Goal: Transaction & Acquisition: Purchase product/service

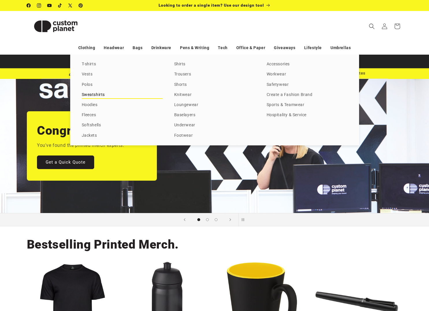
click at [93, 96] on link "Sweatshirts" at bounding box center [122, 95] width 81 height 8
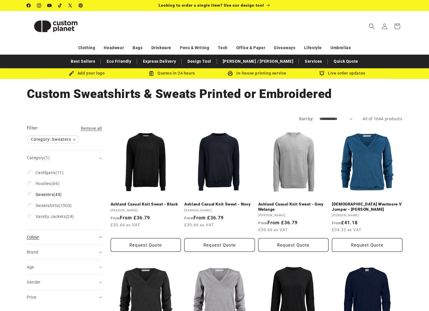
click at [60, 239] on div "Colour (0)" at bounding box center [62, 237] width 70 height 6
click at [60, 240] on div "Colour (0)" at bounding box center [62, 237] width 70 height 6
click at [60, 237] on div "Colour (0)" at bounding box center [62, 237] width 70 height 6
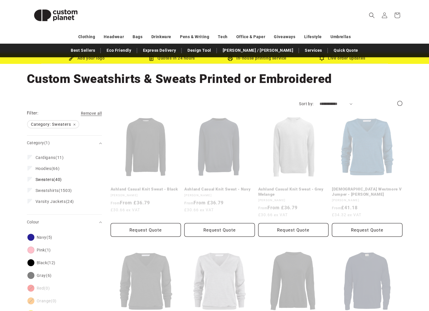
scroll to position [62, 0]
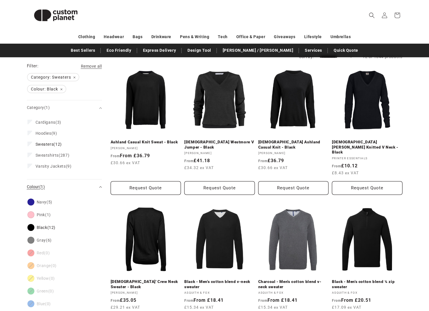
click at [59, 187] on div "Colour (1)" at bounding box center [62, 187] width 70 height 6
click at [59, 200] on div "Brand (0)" at bounding box center [62, 202] width 70 height 6
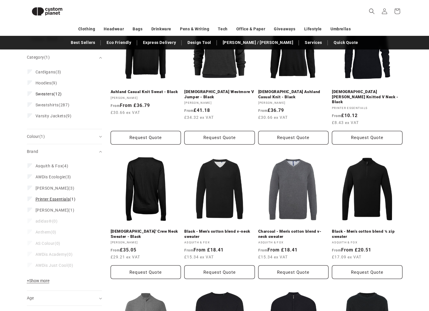
scroll to position [137, 0]
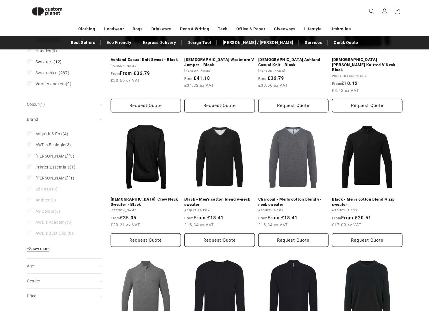
click at [39, 248] on span "+ Show more" at bounding box center [38, 248] width 23 height 5
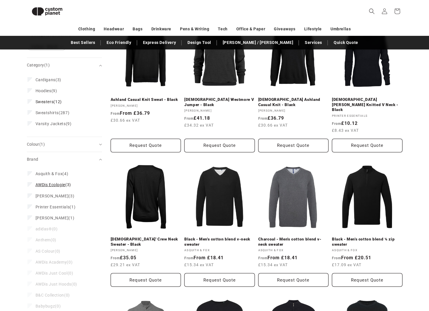
scroll to position [0, 0]
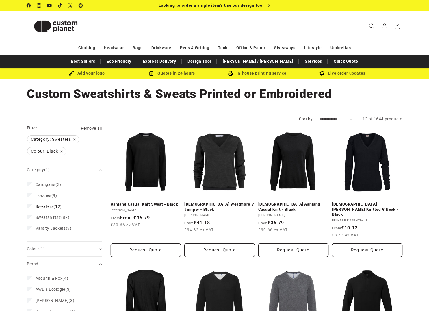
click at [31, 205] on icon at bounding box center [29, 206] width 3 height 2
click at [32, 218] on label "Sweatshirts (287) Sweatshirts (287 products)" at bounding box center [62, 217] width 70 height 11
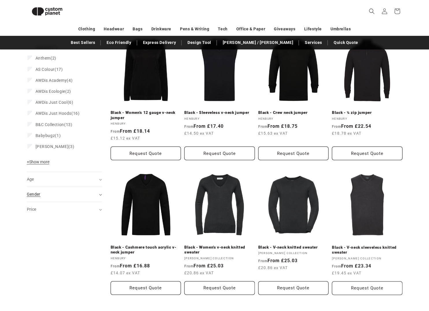
scroll to position [221, 0]
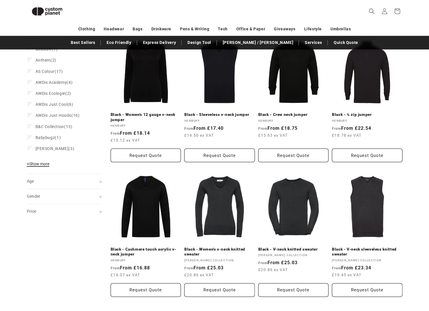
click at [40, 164] on span "+ Show more" at bounding box center [38, 163] width 23 height 5
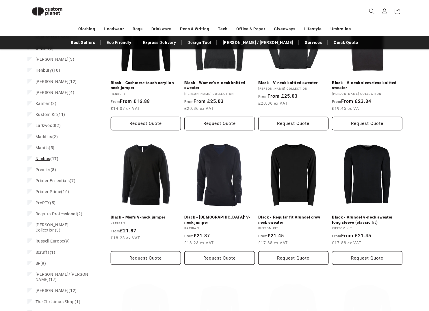
scroll to position [479, 0]
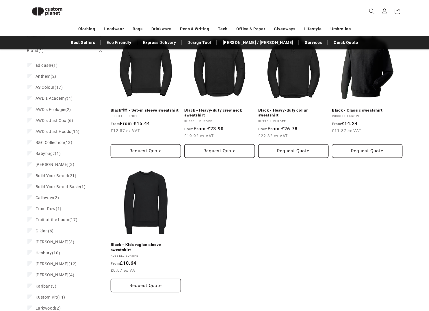
scroll to position [183, 0]
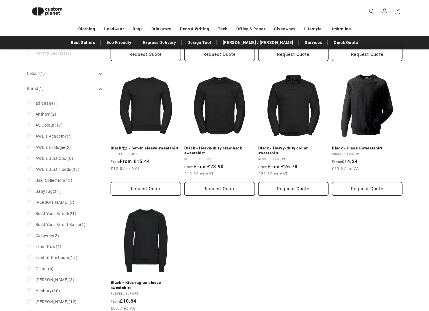
click at [161, 280] on link "Black - Kids raglan sleeve sweatshirt" at bounding box center [146, 285] width 70 height 10
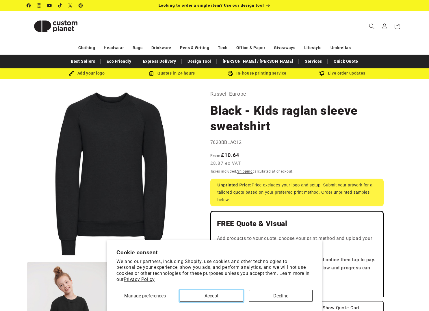
click at [208, 298] on button "Accept" at bounding box center [212, 296] width 64 height 12
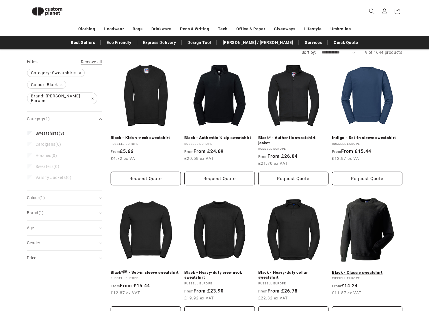
scroll to position [91, 0]
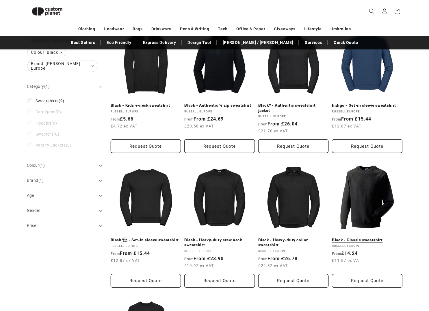
click at [375, 237] on link "Black - Classic sweatshirt" at bounding box center [367, 239] width 70 height 5
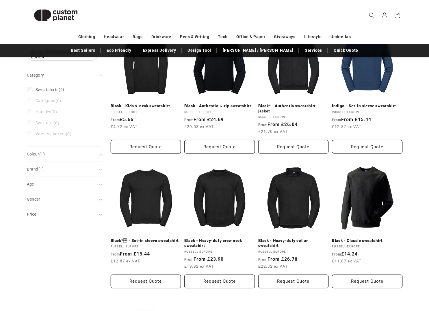
click at [29, 107] on li "Hoodies (0) Hoodies (0 products)" at bounding box center [62, 111] width 70 height 11
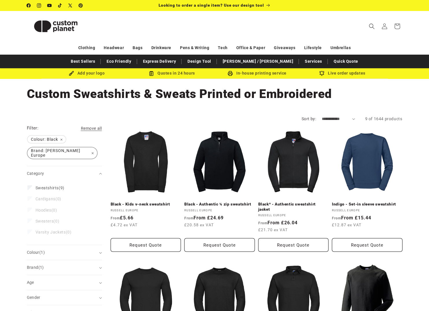
click at [78, 152] on span "Brand: Russell Europe Remove filter" at bounding box center [62, 152] width 70 height 11
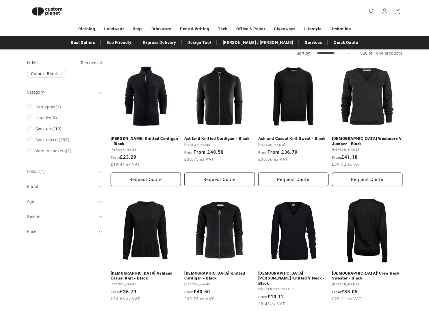
scroll to position [58, 0]
click at [29, 122] on label "Hoodies (9) Hoodies (9 products)" at bounding box center [62, 117] width 70 height 11
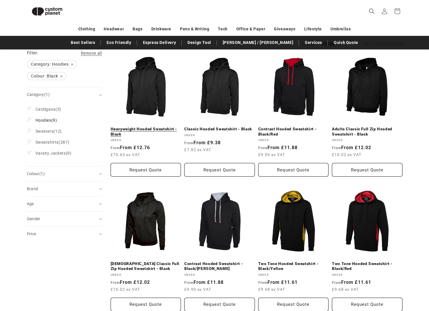
scroll to position [52, 0]
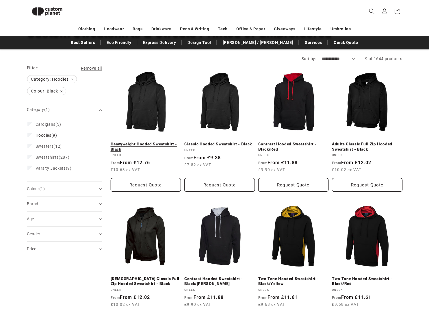
click at [159, 142] on link "Heavyweight Hooded Sweatshirt - Black" at bounding box center [146, 147] width 70 height 10
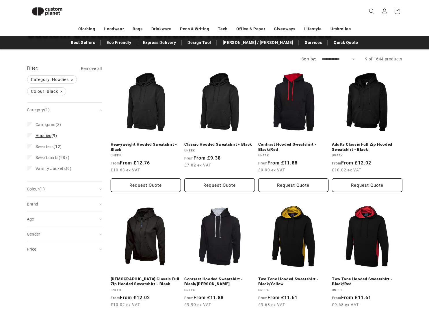
click at [29, 135] on icon at bounding box center [29, 135] width 3 height 2
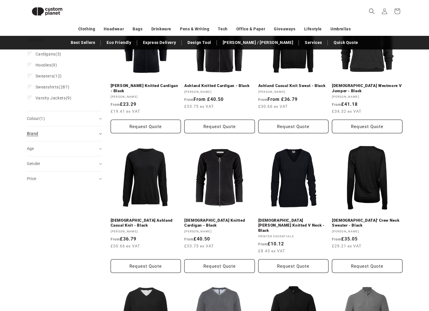
scroll to position [50, 0]
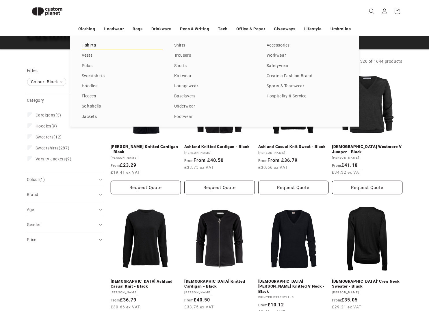
click at [88, 47] on link "T-shirts" at bounding box center [122, 46] width 81 height 8
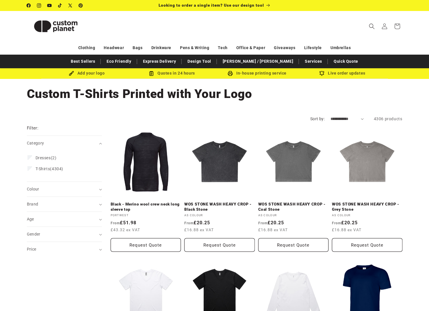
click at [27, 170] on div "Category Dresses (2) Dresses (2 products) T-Shirts (4304) T-Shirts (4304 produc…" at bounding box center [64, 166] width 75 height 31
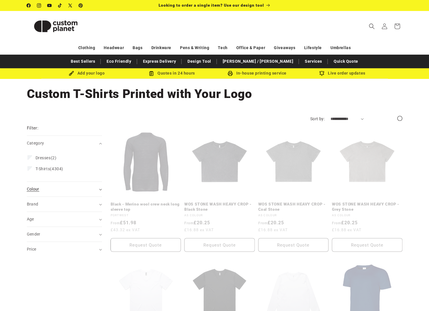
click at [60, 192] on div "Colour (0)" at bounding box center [62, 189] width 70 height 6
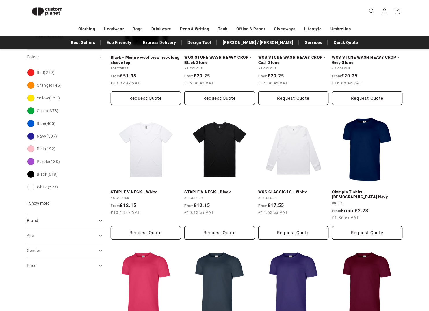
scroll to position [138, 0]
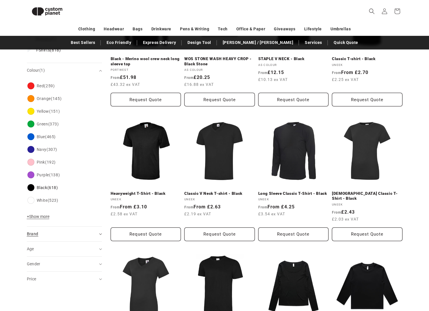
click at [50, 232] on div "Brand (0)" at bounding box center [62, 234] width 70 height 6
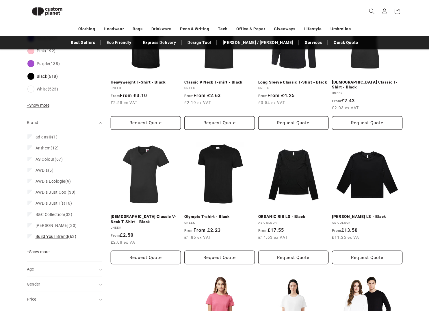
scroll to position [252, 0]
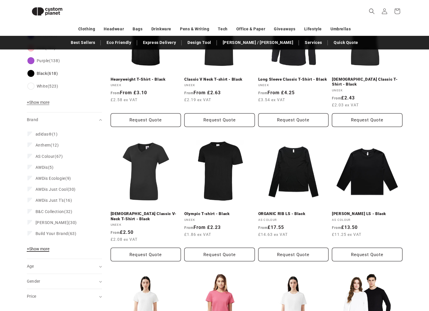
click at [44, 249] on span "+ Show more" at bounding box center [38, 248] width 23 height 5
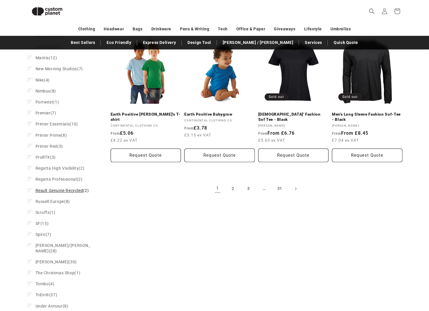
scroll to position [620, 0]
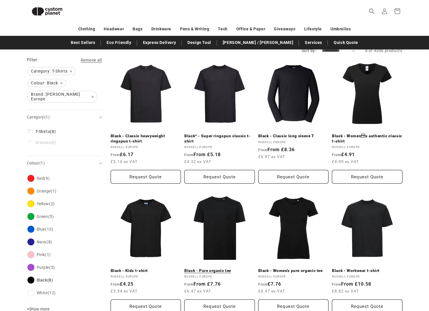
scroll to position [81, 0]
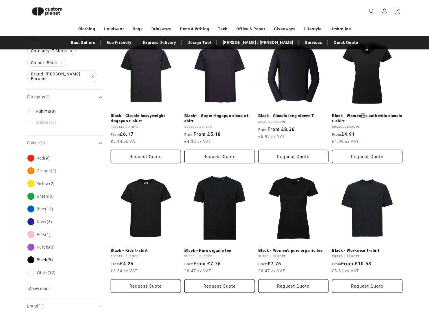
click at [217, 248] on link "Black - Pure organic tee" at bounding box center [219, 250] width 70 height 5
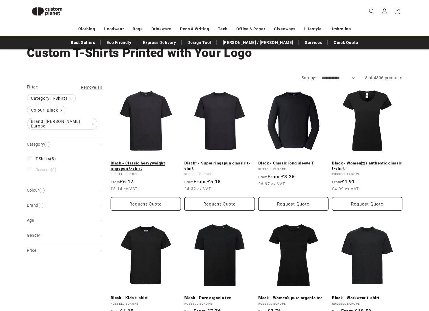
scroll to position [27, 0]
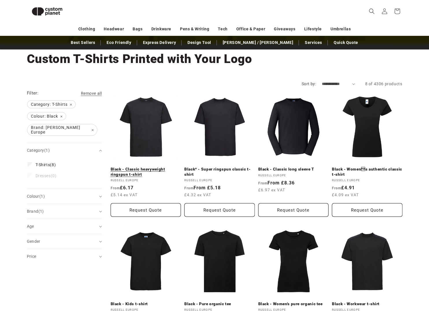
click at [143, 167] on link "Black - Classic heavyweight ringspun t-shirt" at bounding box center [146, 172] width 70 height 10
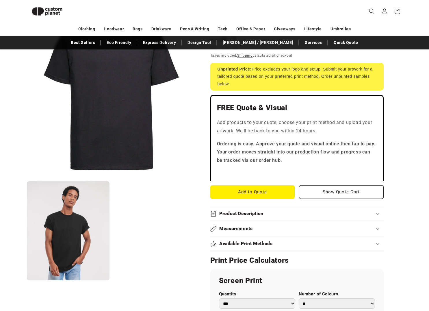
scroll to position [109, 0]
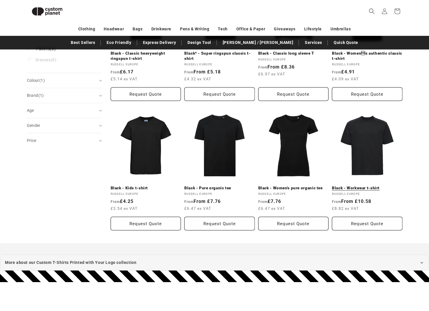
scroll to position [139, 0]
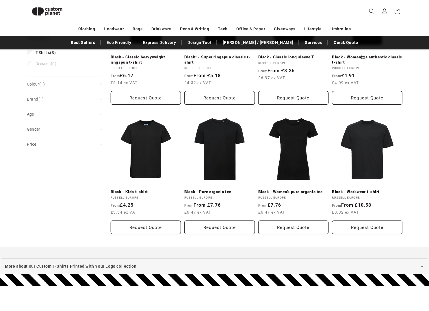
click at [371, 189] on link "Black - Workwear t-shirt" at bounding box center [367, 191] width 70 height 5
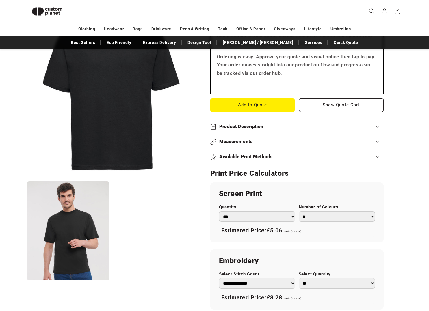
scroll to position [183, 0]
click at [240, 144] on h2 "Measurements" at bounding box center [236, 142] width 34 height 6
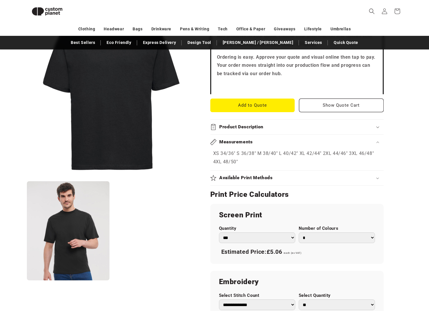
click at [240, 144] on h2 "Measurements" at bounding box center [236, 142] width 34 height 6
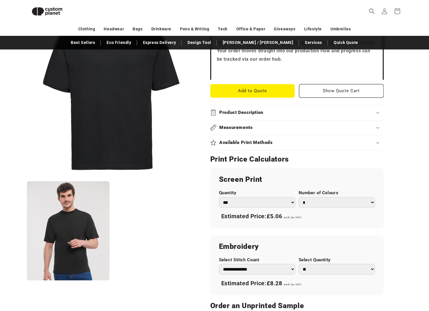
scroll to position [206, 0]
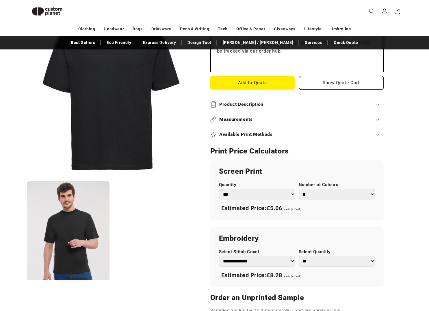
click at [275, 192] on select "*** *** *** **** **** **** ***** *****" at bounding box center [257, 194] width 76 height 11
click at [276, 194] on select "*** *** *** **** **** **** ***** *****" at bounding box center [257, 194] width 76 height 11
select select "**"
